Goal: Task Accomplishment & Management: Use online tool/utility

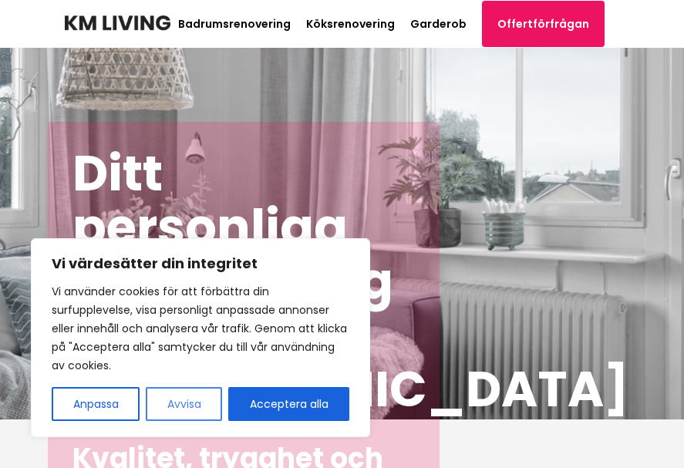
click at [164, 412] on button "Avvisa" at bounding box center [184, 404] width 76 height 34
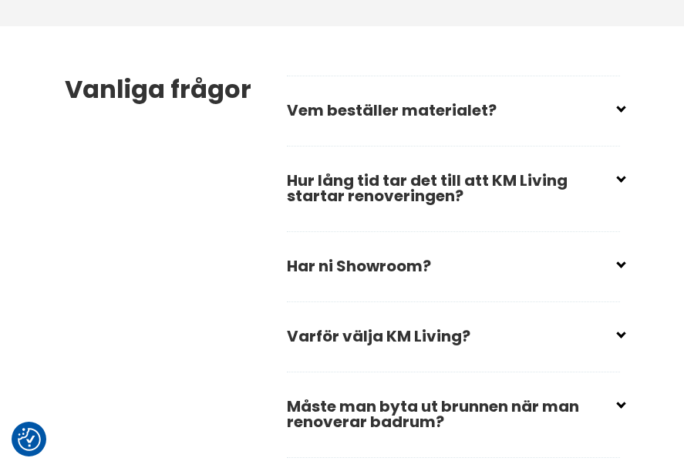
scroll to position [2469, 0]
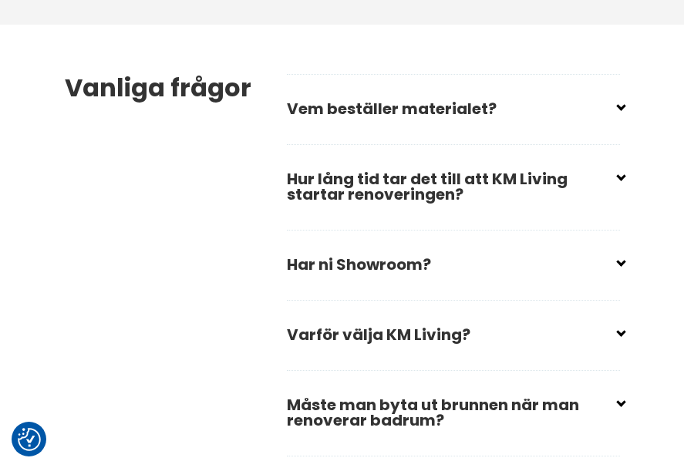
click at [616, 114] on input "checkbox" at bounding box center [456, 102] width 333 height 23
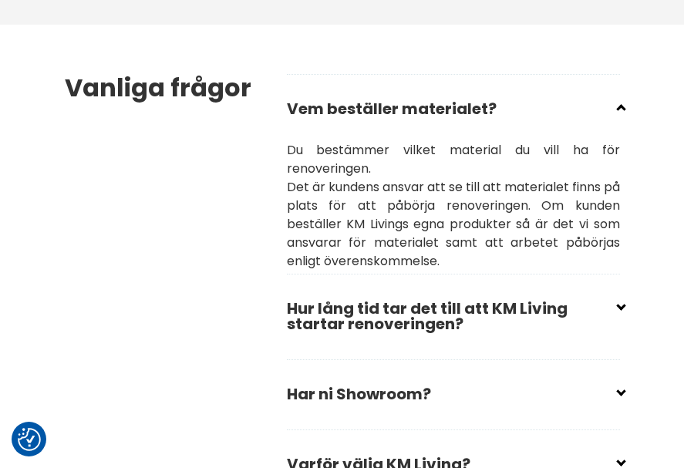
click at [616, 114] on input "checkbox" at bounding box center [456, 102] width 333 height 23
checkbox input "true"
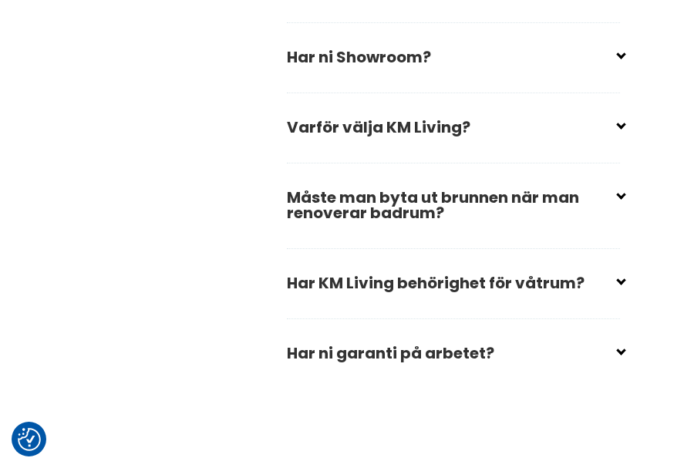
scroll to position [2701, 0]
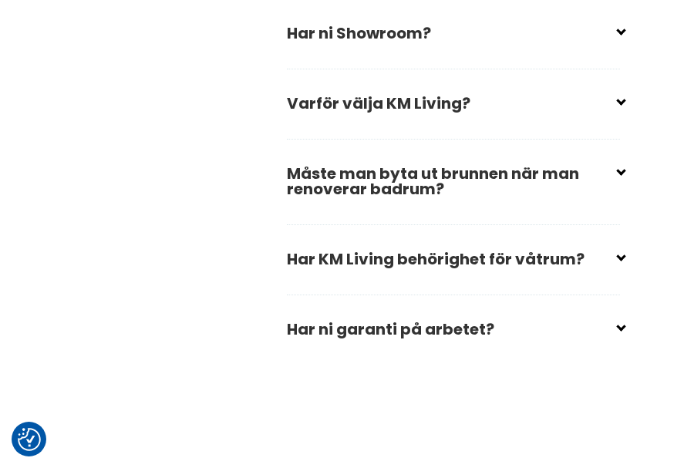
click at [620, 39] on input "checkbox" at bounding box center [456, 26] width 333 height 23
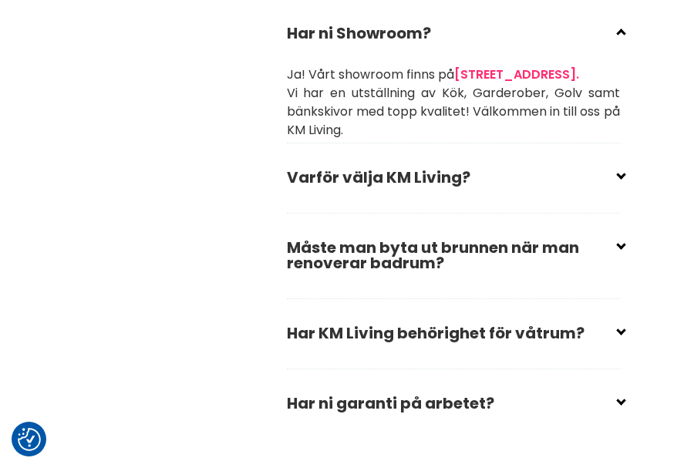
click at [620, 39] on input "checkbox" at bounding box center [456, 26] width 333 height 23
checkbox input "true"
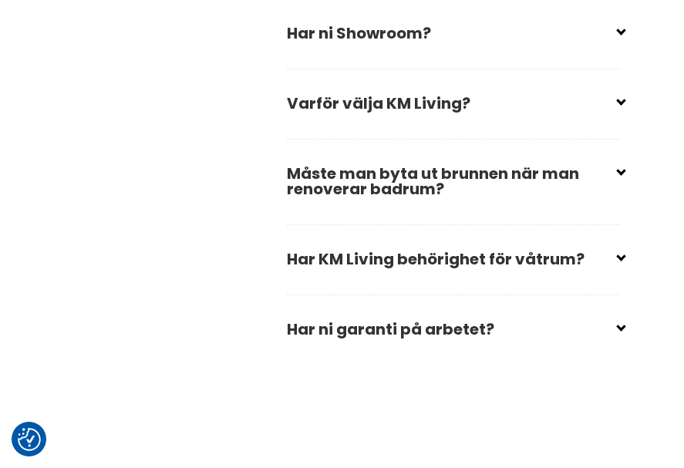
click at [616, 109] on input "checkbox" at bounding box center [456, 97] width 333 height 23
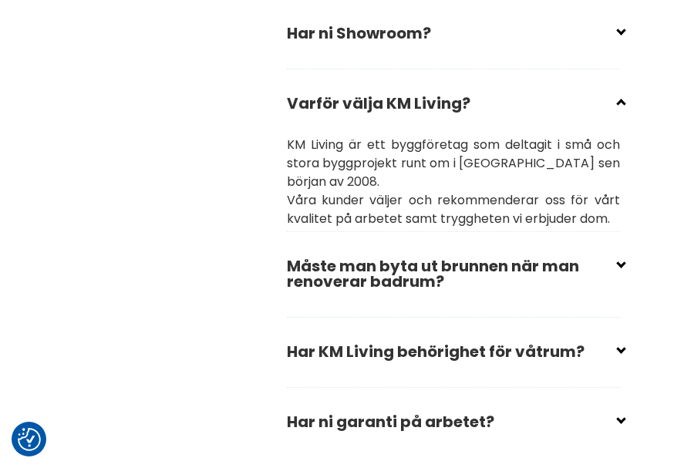
click at [616, 109] on input "checkbox" at bounding box center [456, 97] width 333 height 23
checkbox input "true"
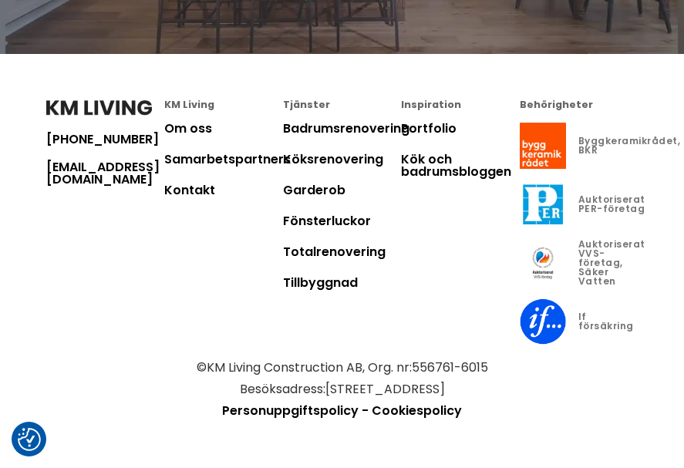
scroll to position [5108, 0]
